Goal: Unclear: Unclear

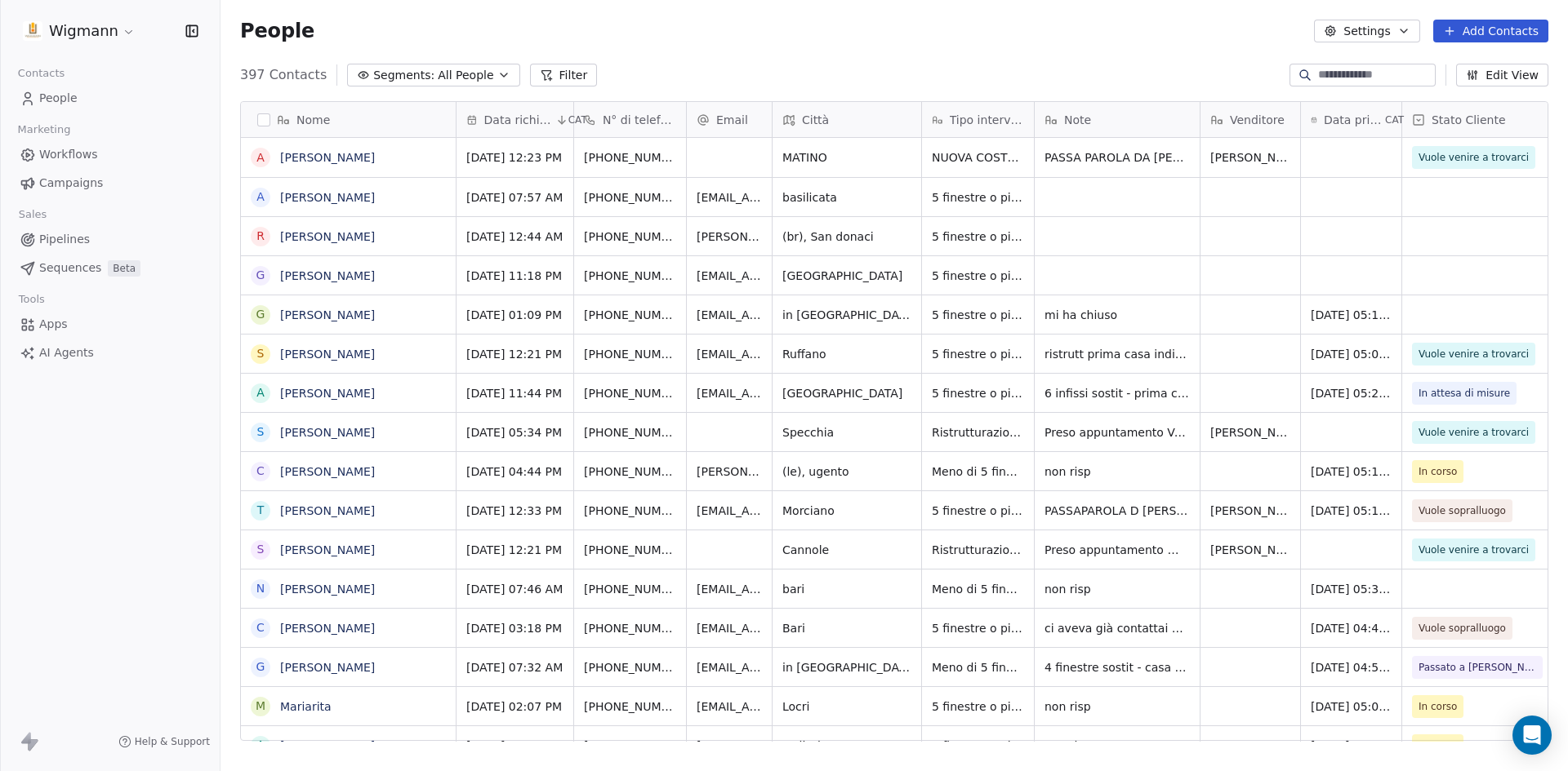
scroll to position [666, 1335]
